Goal: Task Accomplishment & Management: Manage account settings

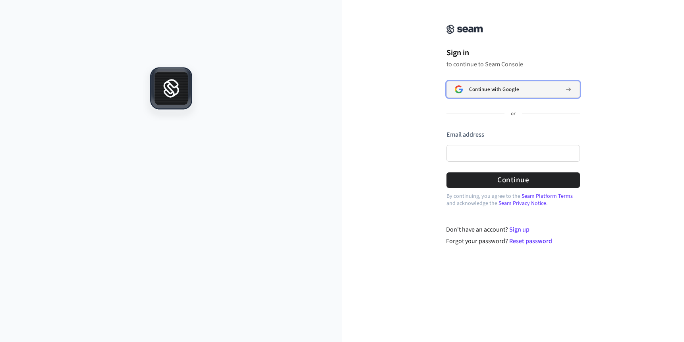
click at [510, 93] on button "Continue with Google" at bounding box center [512, 89] width 133 height 17
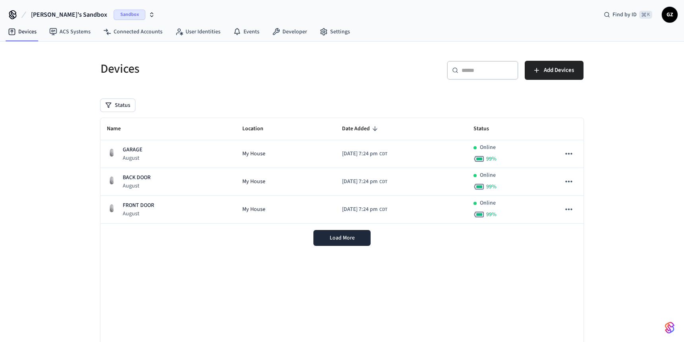
click at [185, 77] on div "Devices" at bounding box center [214, 68] width 246 height 35
click at [114, 15] on span "Sandbox" at bounding box center [130, 15] width 32 height 10
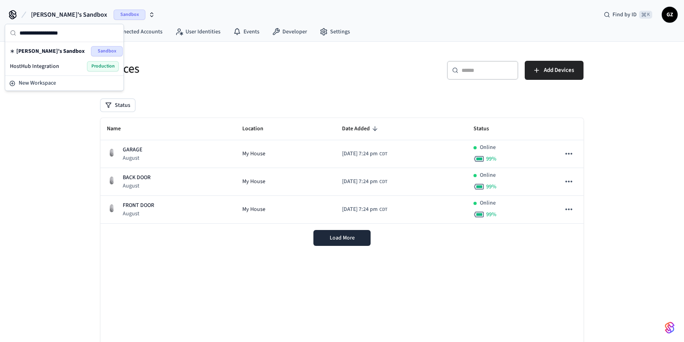
click at [43, 68] on span "HostHub Integration" at bounding box center [34, 66] width 49 height 8
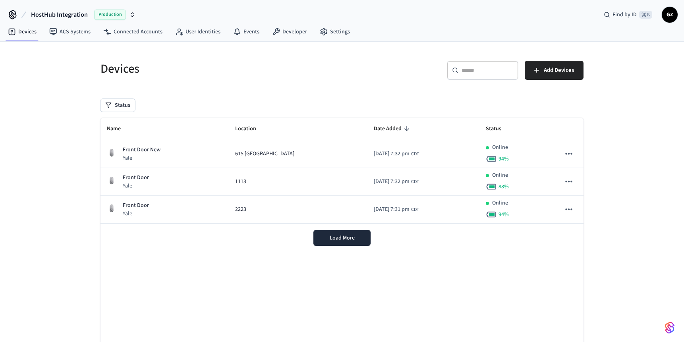
click at [36, 133] on div "Devices ​ ​ Add Devices Status Name Location Date Added Status Front Door [GEOG…" at bounding box center [342, 210] width 684 height 337
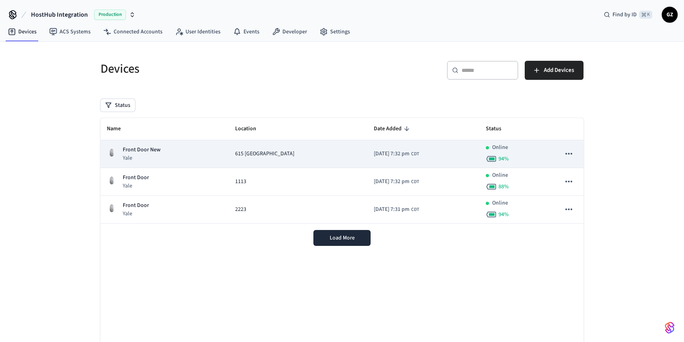
click at [257, 157] on span "615 [GEOGRAPHIC_DATA]" at bounding box center [264, 154] width 59 height 8
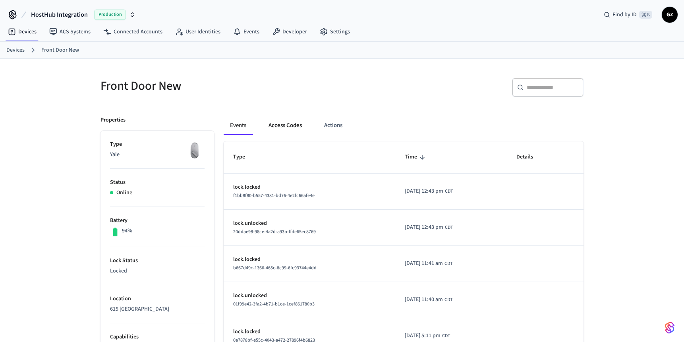
click at [290, 126] on button "Access Codes" at bounding box center [285, 125] width 46 height 19
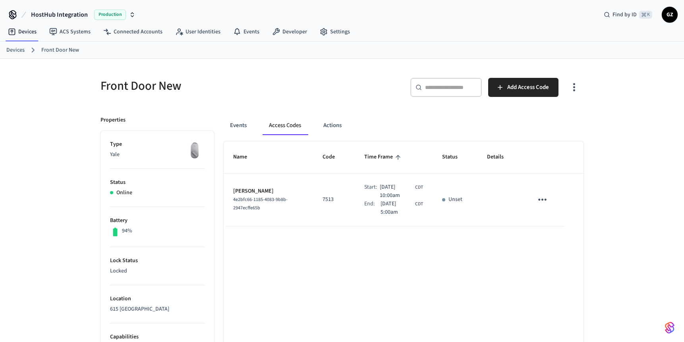
click at [19, 51] on link "Devices" at bounding box center [15, 50] width 18 height 8
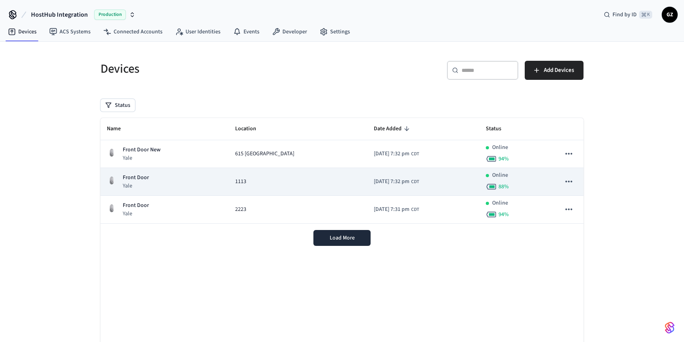
click at [135, 182] on p "Yale" at bounding box center [136, 186] width 26 height 8
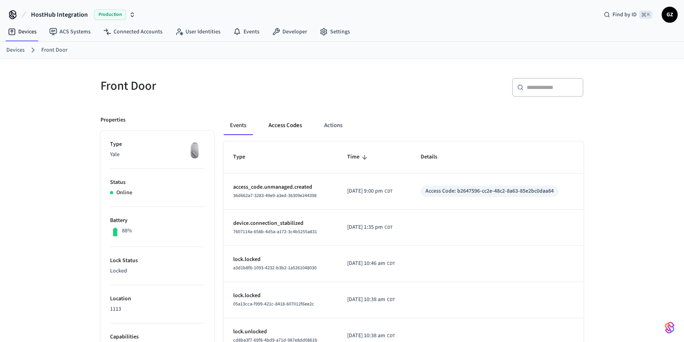
click at [292, 124] on button "Access Codes" at bounding box center [285, 125] width 46 height 19
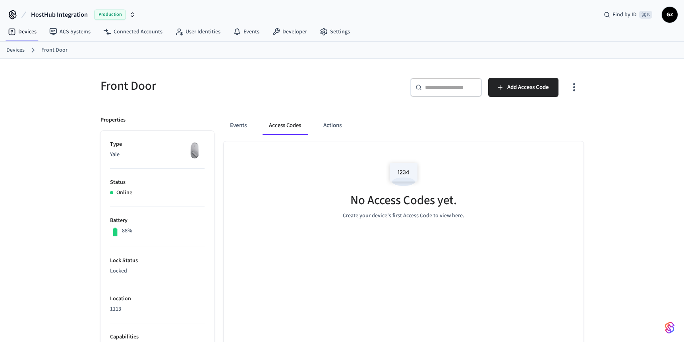
click at [15, 50] on link "Devices" at bounding box center [15, 50] width 18 height 8
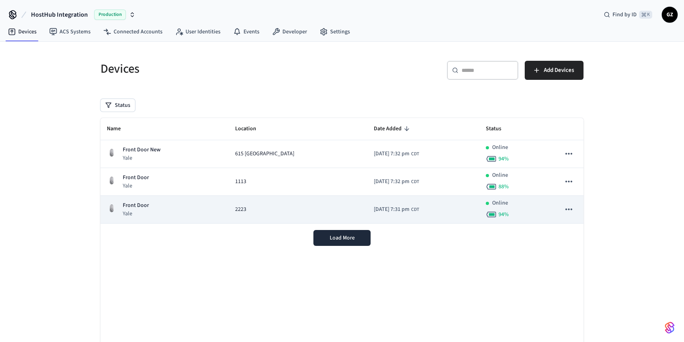
click at [247, 212] on div "2223" at bounding box center [298, 209] width 126 height 8
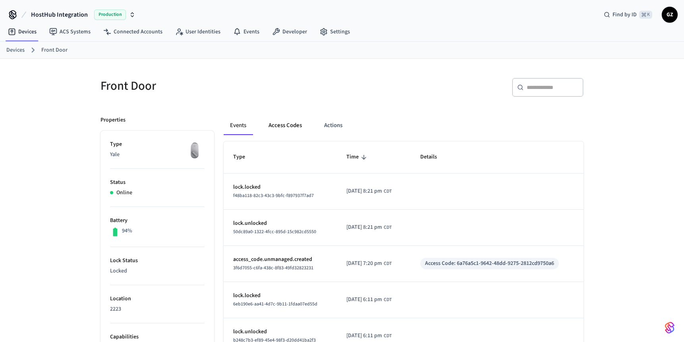
click at [294, 125] on button "Access Codes" at bounding box center [285, 125] width 46 height 19
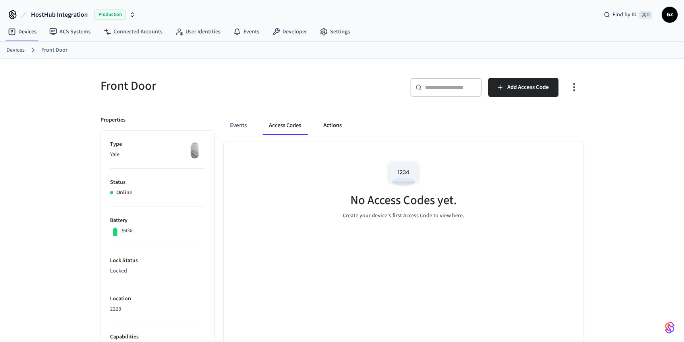
click at [337, 120] on button "Actions" at bounding box center [332, 125] width 31 height 19
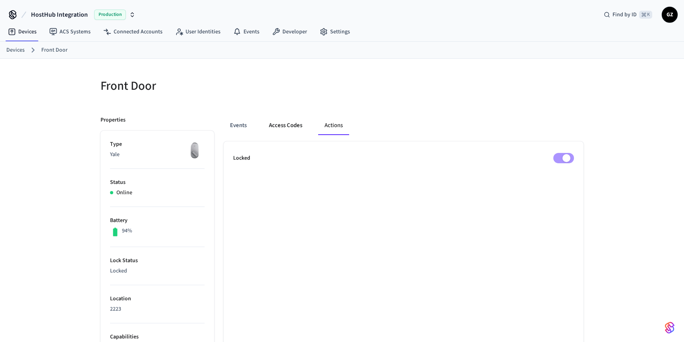
click at [283, 124] on button "Access Codes" at bounding box center [286, 125] width 46 height 19
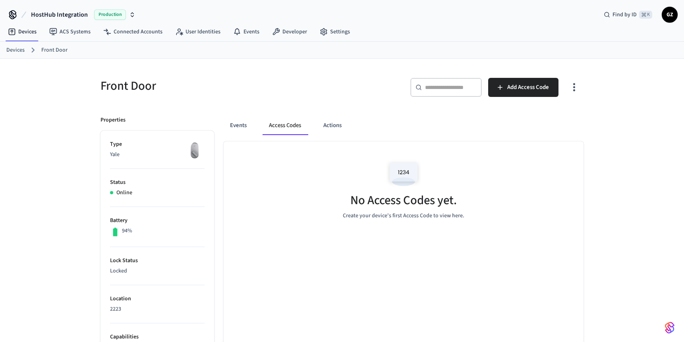
click at [250, 92] on h5 "Front Door" at bounding box center [218, 86] width 237 height 16
click at [23, 50] on link "Devices" at bounding box center [15, 50] width 18 height 8
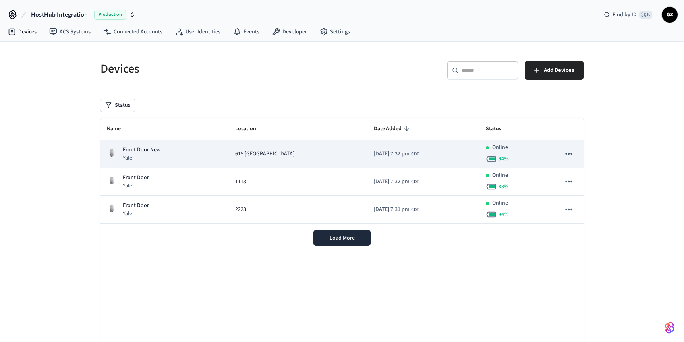
click at [141, 148] on p "Front Door New" at bounding box center [142, 150] width 38 height 8
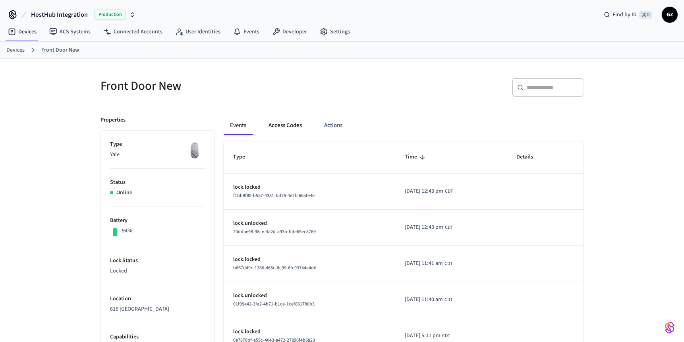
click at [288, 124] on button "Access Codes" at bounding box center [285, 125] width 46 height 19
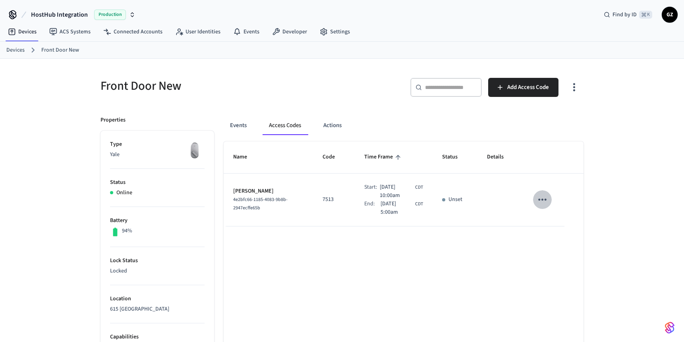
click at [541, 203] on icon "sticky table" at bounding box center [542, 199] width 12 height 12
click at [475, 249] on div at bounding box center [342, 171] width 684 height 342
click at [453, 209] on td "Unset" at bounding box center [455, 200] width 45 height 53
click at [13, 52] on link "Devices" at bounding box center [15, 50] width 18 height 8
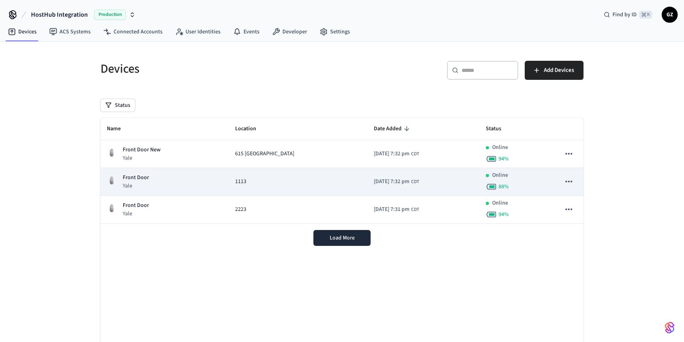
click at [176, 184] on div "Front Door Yale" at bounding box center [165, 182] width 116 height 16
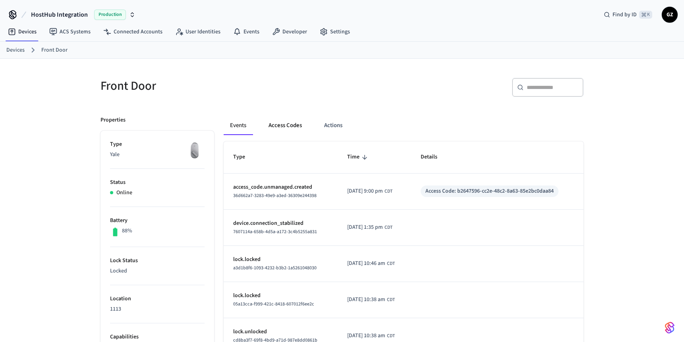
click at [291, 125] on button "Access Codes" at bounding box center [285, 125] width 46 height 19
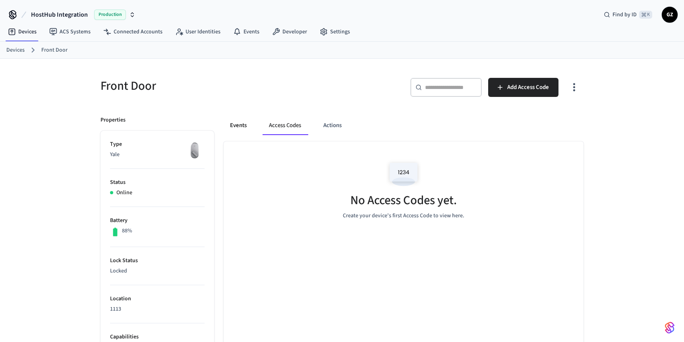
click at [228, 129] on button "Events" at bounding box center [238, 125] width 29 height 19
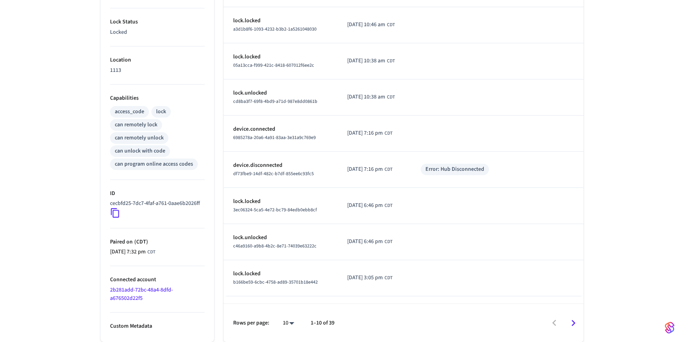
scroll to position [247, 0]
click at [114, 214] on icon at bounding box center [115, 213] width 10 height 10
click at [115, 211] on icon at bounding box center [115, 213] width 10 height 10
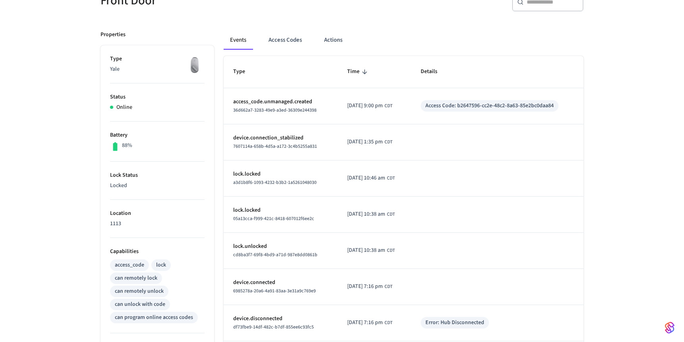
scroll to position [0, 0]
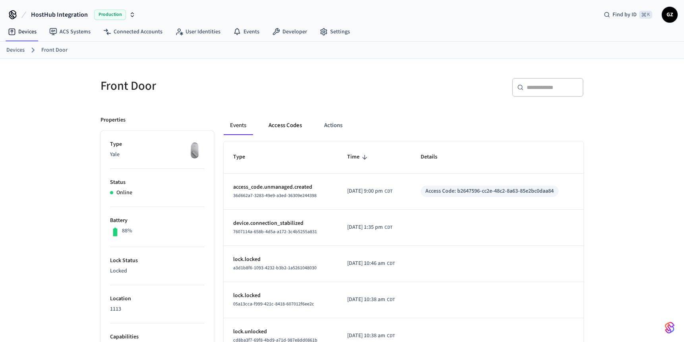
click at [281, 123] on button "Access Codes" at bounding box center [285, 125] width 46 height 19
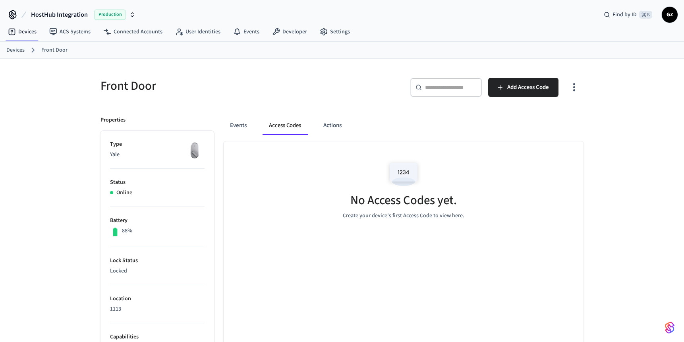
click at [17, 50] on link "Devices" at bounding box center [15, 50] width 18 height 8
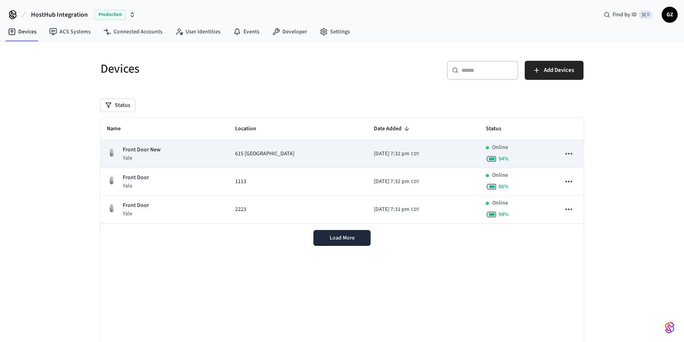
click at [153, 149] on p "Front Door New" at bounding box center [142, 150] width 38 height 8
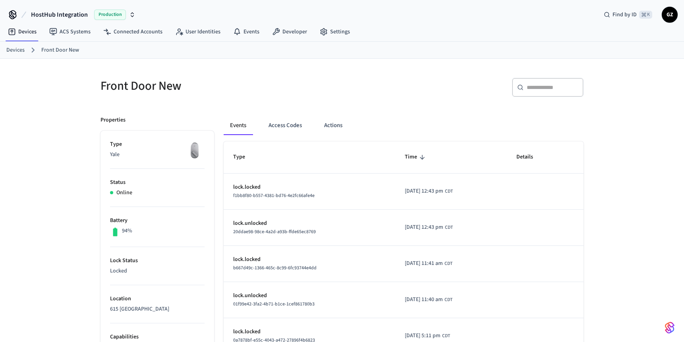
scroll to position [1, 0]
click at [299, 120] on button "Access Codes" at bounding box center [285, 124] width 46 height 19
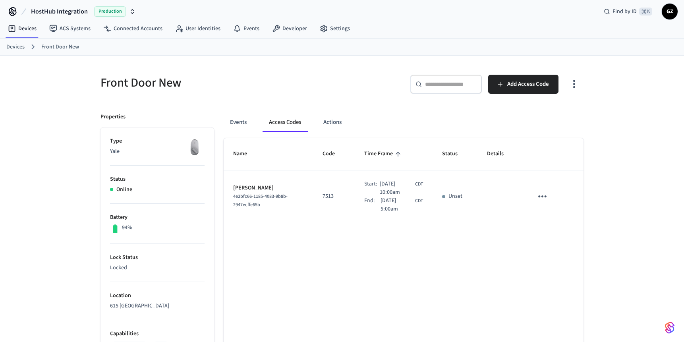
scroll to position [0, 0]
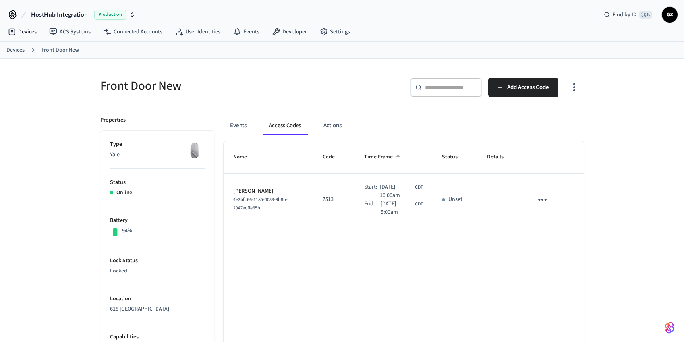
click at [14, 50] on link "Devices" at bounding box center [15, 50] width 18 height 8
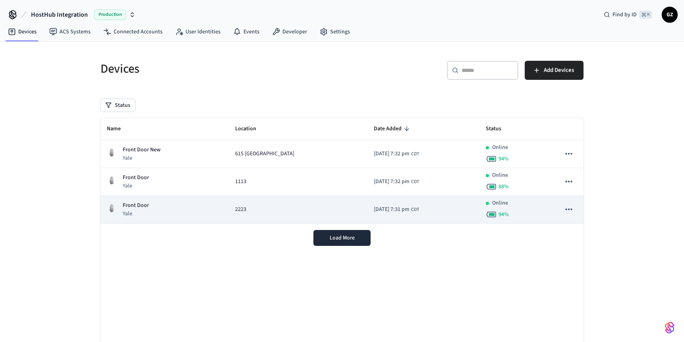
click at [133, 209] on p "Front Door" at bounding box center [136, 205] width 26 height 8
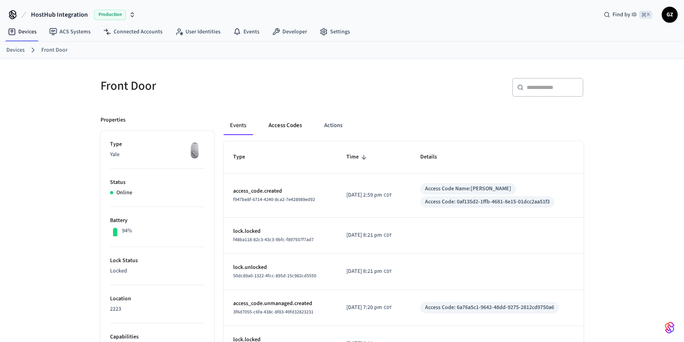
click at [274, 127] on button "Access Codes" at bounding box center [285, 125] width 46 height 19
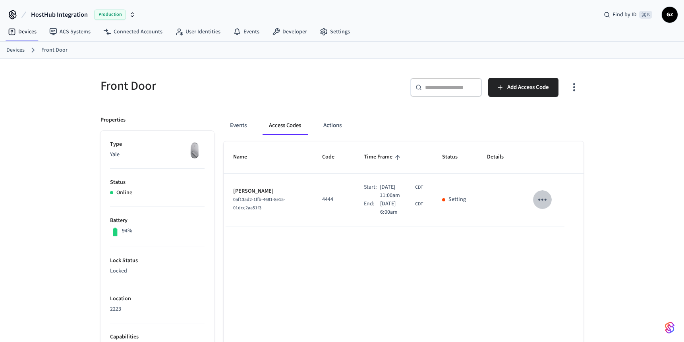
click at [542, 199] on icon "sticky table" at bounding box center [542, 200] width 8 height 2
click at [497, 241] on div at bounding box center [342, 171] width 684 height 342
click at [541, 199] on icon "sticky table" at bounding box center [542, 199] width 12 height 12
click at [370, 236] on div at bounding box center [342, 171] width 684 height 342
click at [291, 124] on button "Access Codes" at bounding box center [285, 125] width 45 height 19
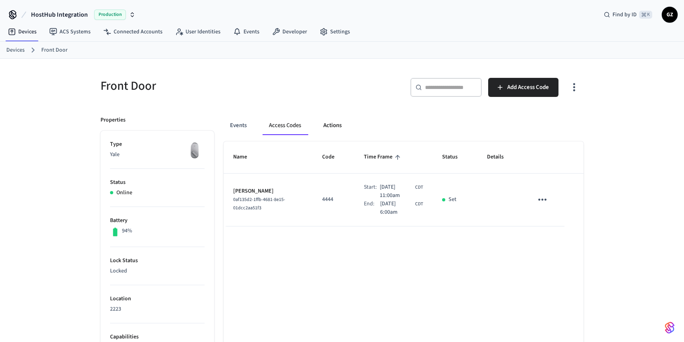
click at [335, 128] on button "Actions" at bounding box center [332, 125] width 31 height 19
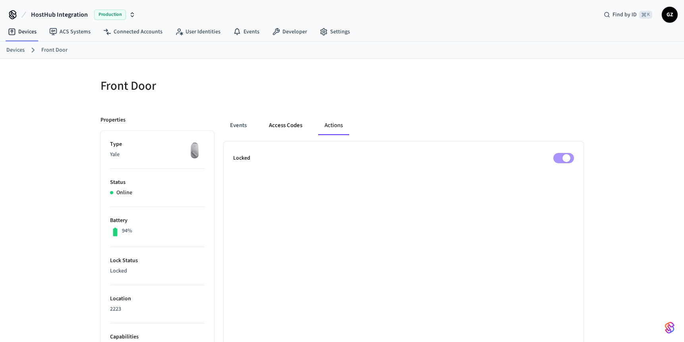
click at [280, 122] on button "Access Codes" at bounding box center [286, 125] width 46 height 19
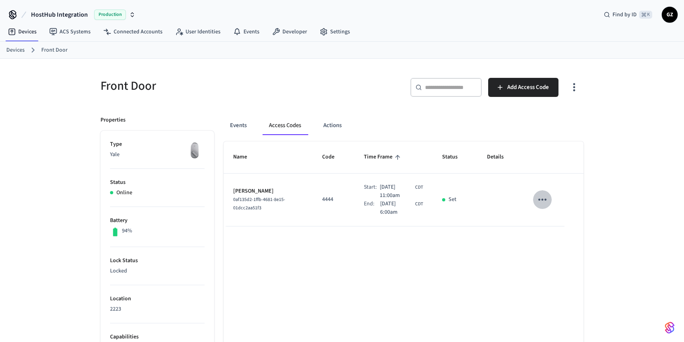
click at [540, 199] on icon "sticky table" at bounding box center [542, 199] width 12 height 12
click at [561, 244] on li "Delete" at bounding box center [562, 244] width 38 height 21
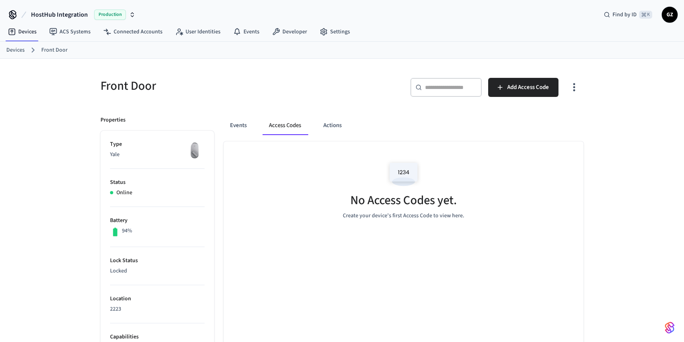
click at [14, 52] on link "Devices" at bounding box center [15, 50] width 18 height 8
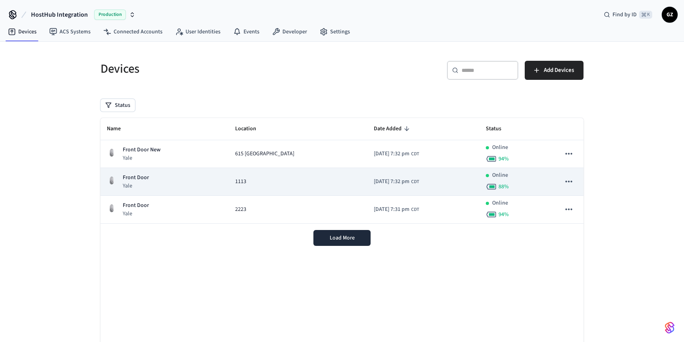
click at [193, 182] on div "Front Door Yale" at bounding box center [165, 182] width 116 height 16
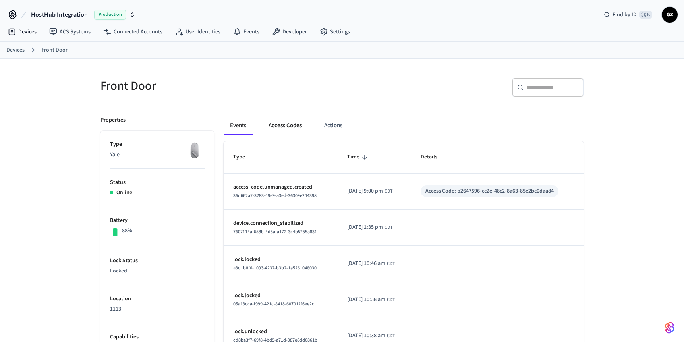
click at [285, 126] on button "Access Codes" at bounding box center [285, 125] width 46 height 19
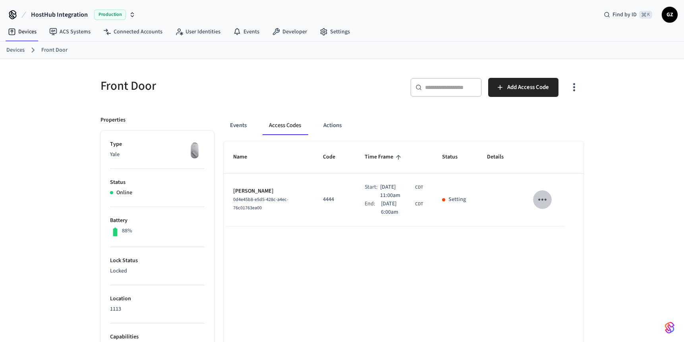
click at [542, 199] on icon "sticky table" at bounding box center [542, 199] width 12 height 12
click at [556, 243] on li "Delete" at bounding box center [562, 244] width 38 height 21
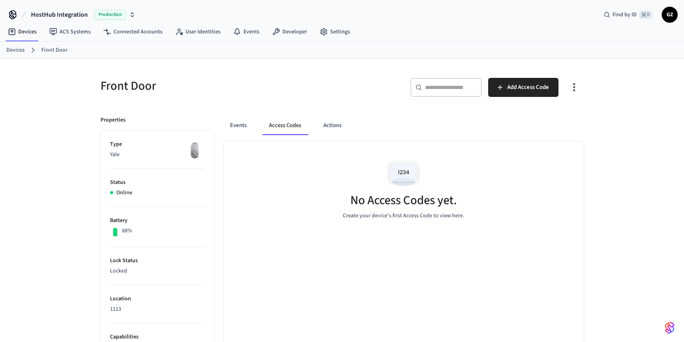
click at [353, 103] on div "Front Door ​ ​ Add Access Code Properties Type Yale Status Online Battery 88% L…" at bounding box center [342, 324] width 496 height 512
click at [10, 48] on link "Devices" at bounding box center [15, 50] width 18 height 8
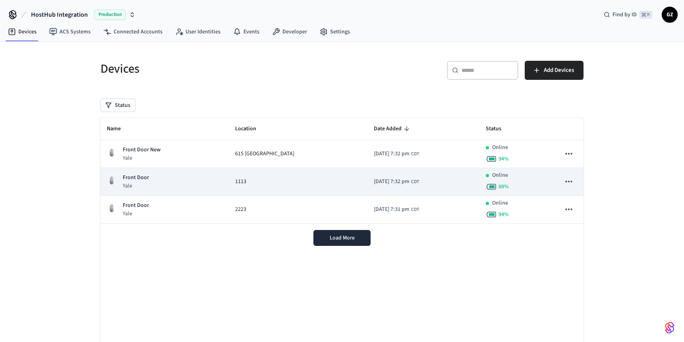
click at [130, 181] on p "Front Door" at bounding box center [136, 178] width 26 height 8
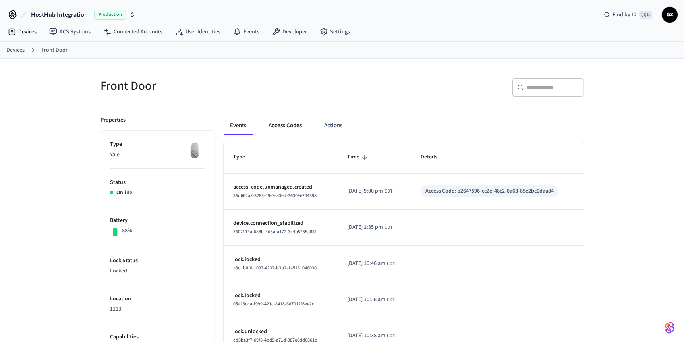
click at [282, 126] on button "Access Codes" at bounding box center [285, 125] width 46 height 19
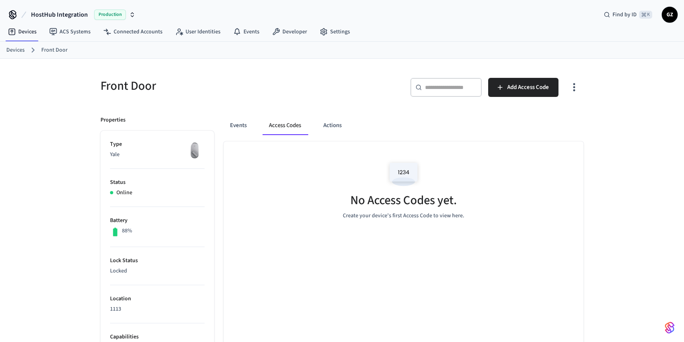
click at [18, 53] on link "Devices" at bounding box center [15, 50] width 18 height 8
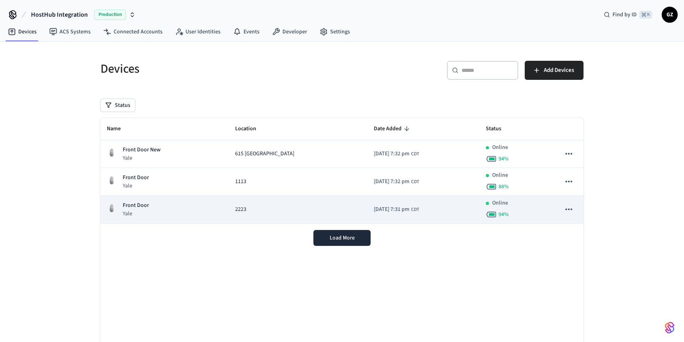
click at [167, 209] on div "Front Door Yale" at bounding box center [165, 209] width 116 height 16
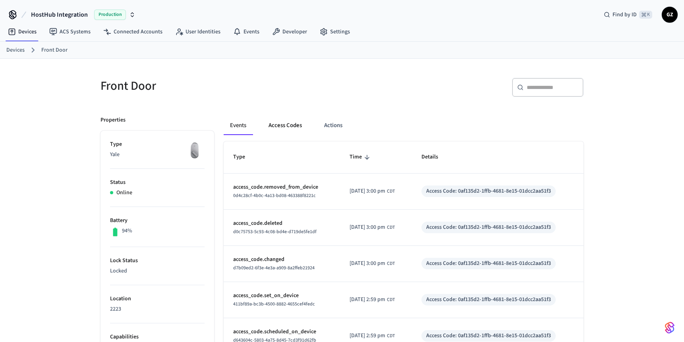
click at [276, 126] on button "Access Codes" at bounding box center [285, 125] width 46 height 19
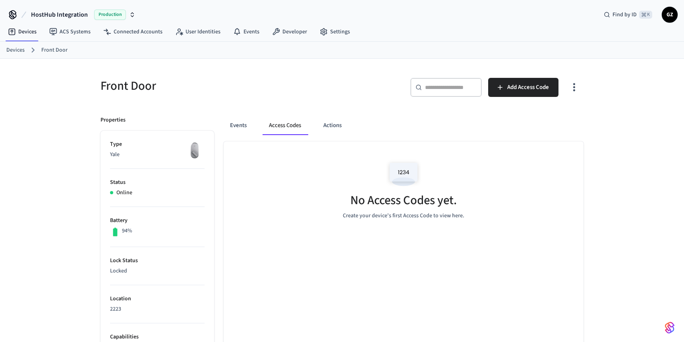
click at [12, 50] on link "Devices" at bounding box center [15, 50] width 18 height 8
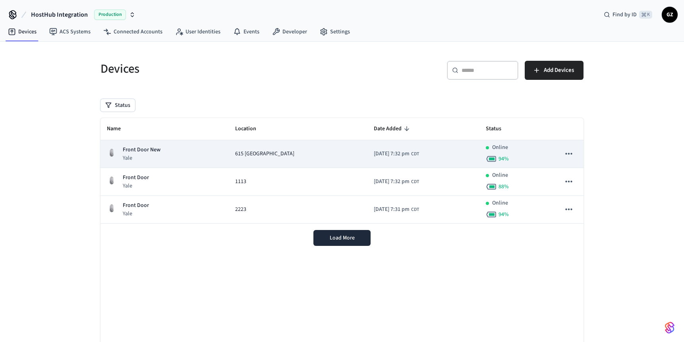
click at [261, 156] on span "615 [GEOGRAPHIC_DATA]" at bounding box center [264, 154] width 59 height 8
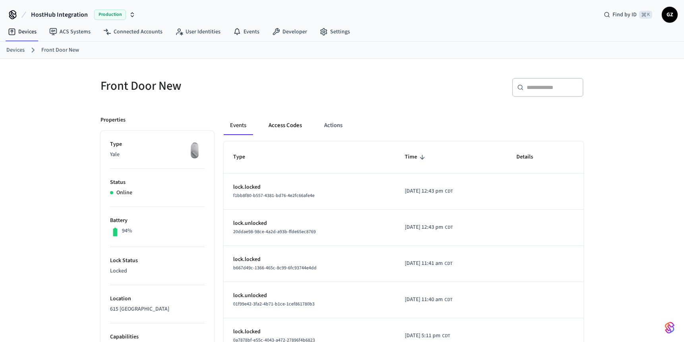
click at [282, 122] on button "Access Codes" at bounding box center [285, 125] width 46 height 19
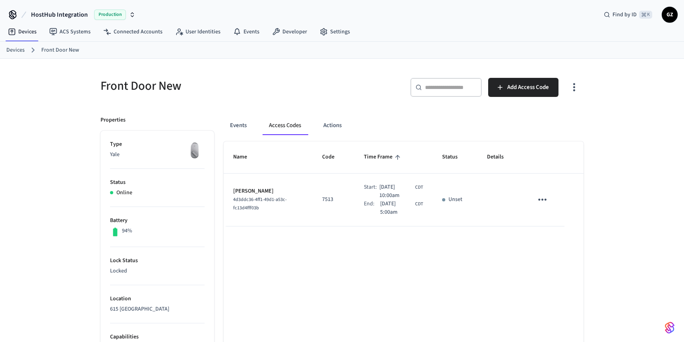
click at [17, 50] on link "Devices" at bounding box center [15, 50] width 18 height 8
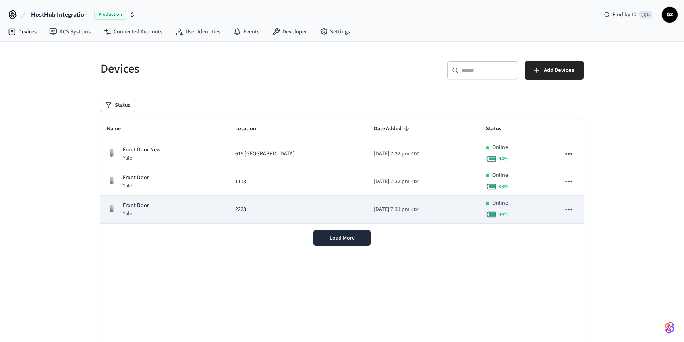
click at [229, 211] on td "2223" at bounding box center [298, 210] width 139 height 28
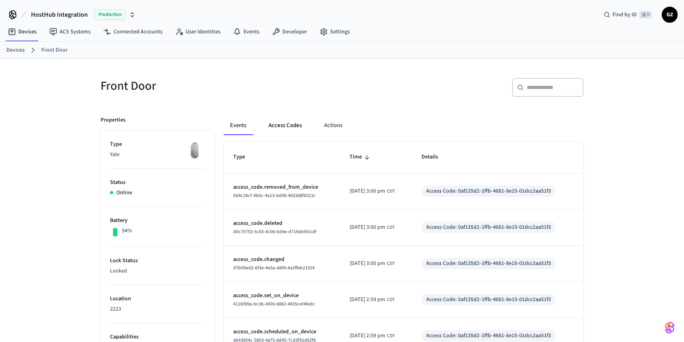
click at [284, 130] on button "Access Codes" at bounding box center [285, 125] width 46 height 19
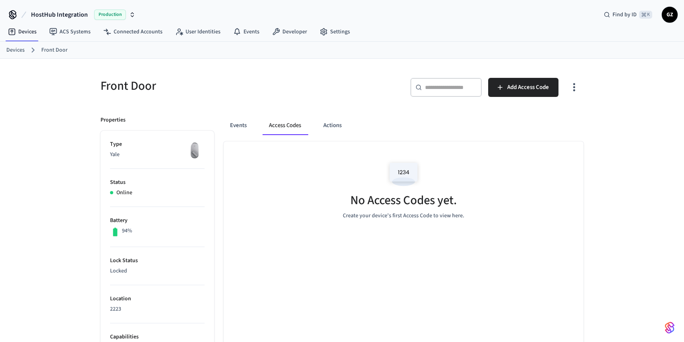
click at [305, 200] on div "No Access Codes yet. Create your device's first Access Code to view here." at bounding box center [404, 188] width 360 height 95
click at [326, 126] on button "Actions" at bounding box center [332, 125] width 31 height 19
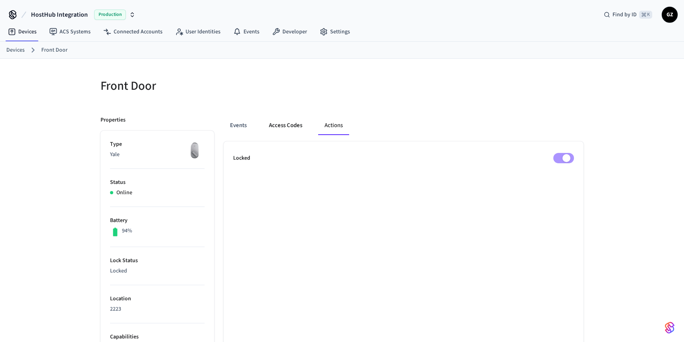
click at [286, 131] on button "Access Codes" at bounding box center [286, 125] width 46 height 19
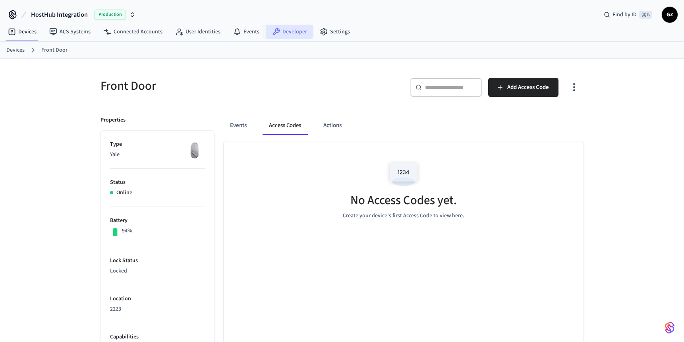
click at [285, 29] on link "Developer" at bounding box center [290, 32] width 48 height 14
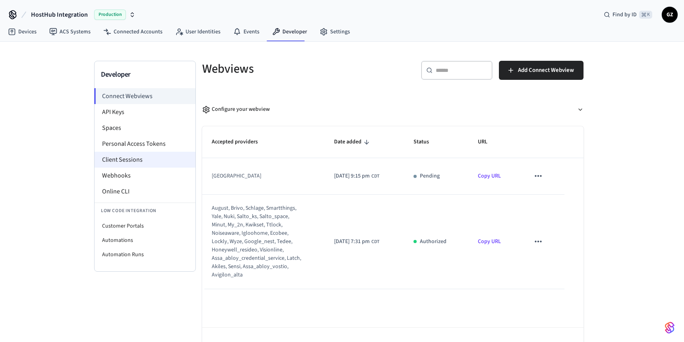
click at [125, 158] on li "Client Sessions" at bounding box center [145, 160] width 101 height 16
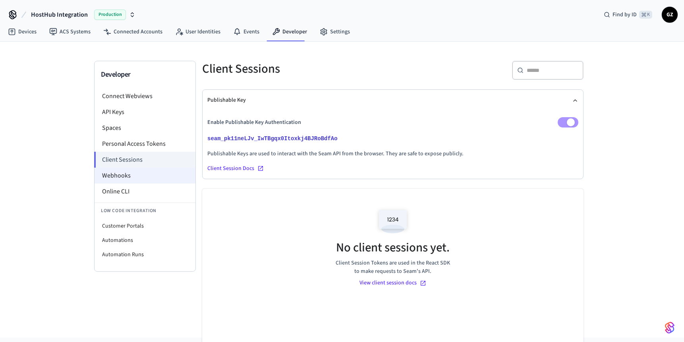
click at [122, 172] on li "Webhooks" at bounding box center [145, 176] width 101 height 16
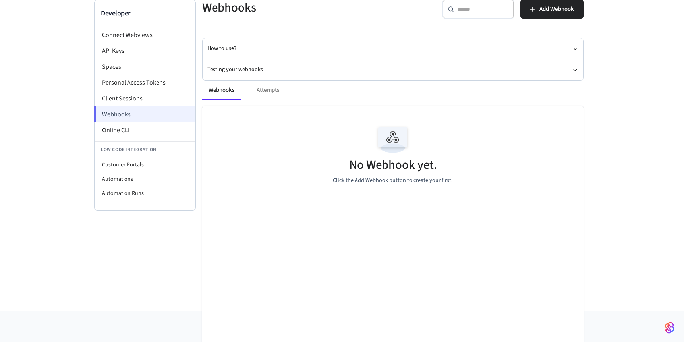
scroll to position [64, 0]
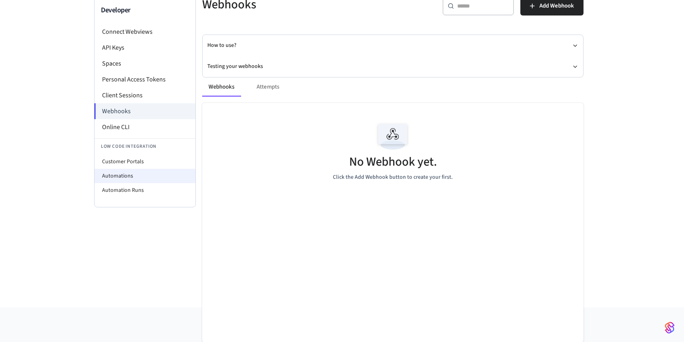
click at [124, 177] on li "Automations" at bounding box center [145, 176] width 101 height 14
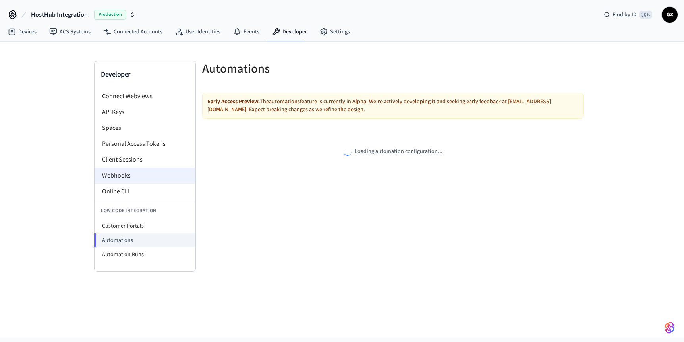
select select "**********"
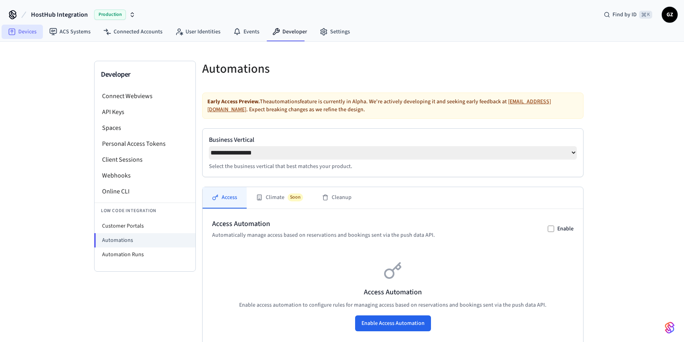
click at [30, 30] on link "Devices" at bounding box center [22, 32] width 41 height 14
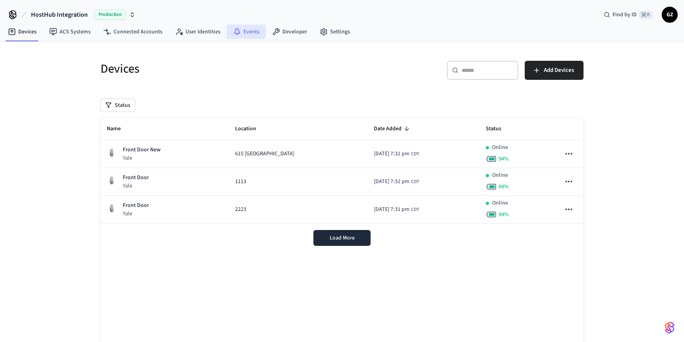
click at [246, 31] on link "Events" at bounding box center [246, 32] width 39 height 14
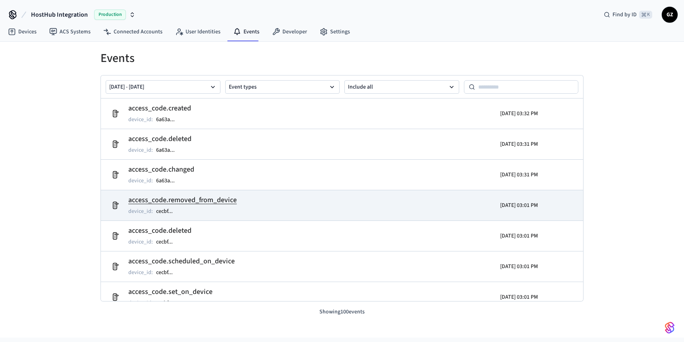
click at [188, 205] on h2 "access_code.removed_from_device" at bounding box center [182, 200] width 108 height 11
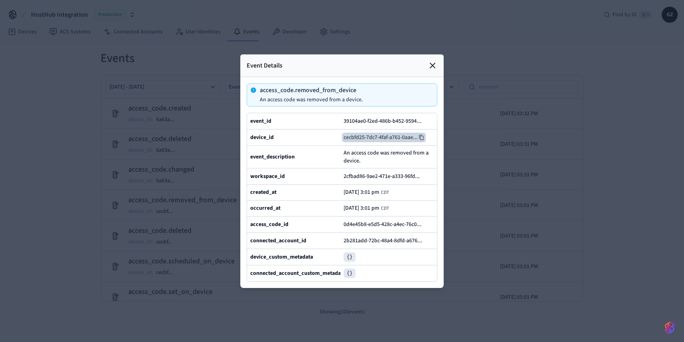
click at [409, 136] on button "cecbfd25-7dc7-4faf-a761-0aae ..." at bounding box center [384, 138] width 84 height 10
click at [431, 64] on icon at bounding box center [432, 65] width 5 height 5
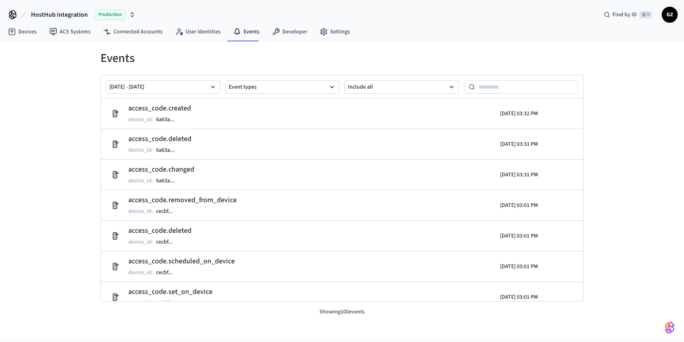
drag, startPoint x: 594, startPoint y: 105, endPoint x: 571, endPoint y: 104, distance: 23.0
click at [594, 106] on div "Events Sep 30 2025 - Oct 07 2025 Event types Include all access_code.created de…" at bounding box center [342, 179] width 508 height 274
click at [30, 31] on link "Devices" at bounding box center [22, 32] width 41 height 14
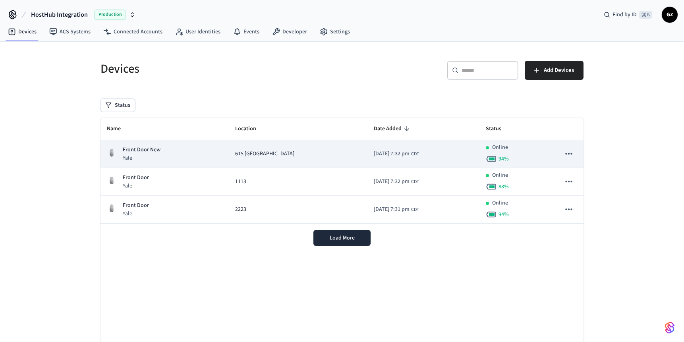
click at [209, 151] on div "Front Door New Yale" at bounding box center [165, 154] width 116 height 16
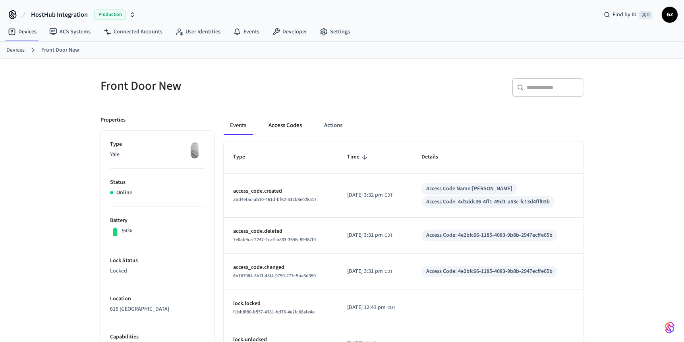
click at [289, 124] on button "Access Codes" at bounding box center [285, 125] width 46 height 19
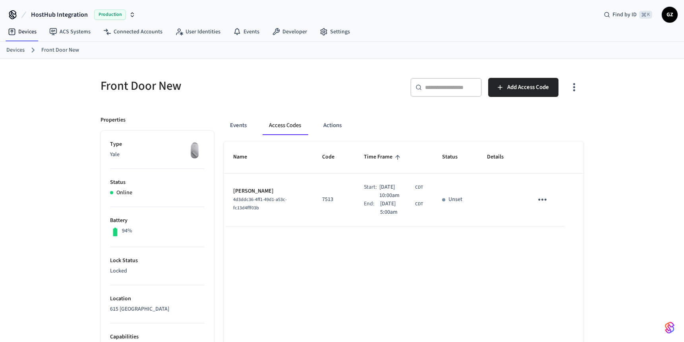
click at [323, 74] on div "Front Door New" at bounding box center [214, 85] width 246 height 35
